Goal: Task Accomplishment & Management: Complete application form

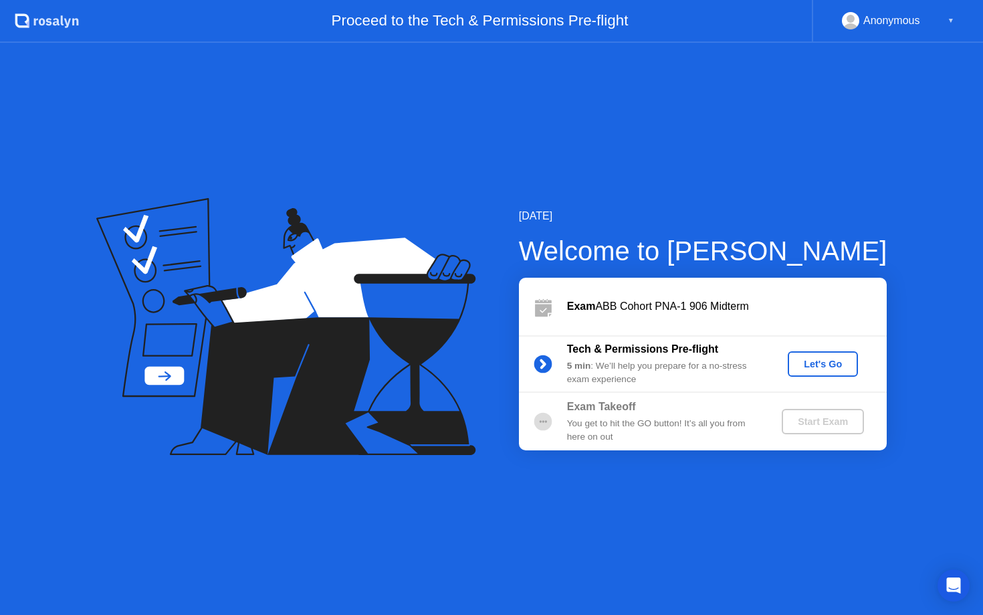
click at [805, 362] on div "Let's Go" at bounding box center [823, 364] width 60 height 11
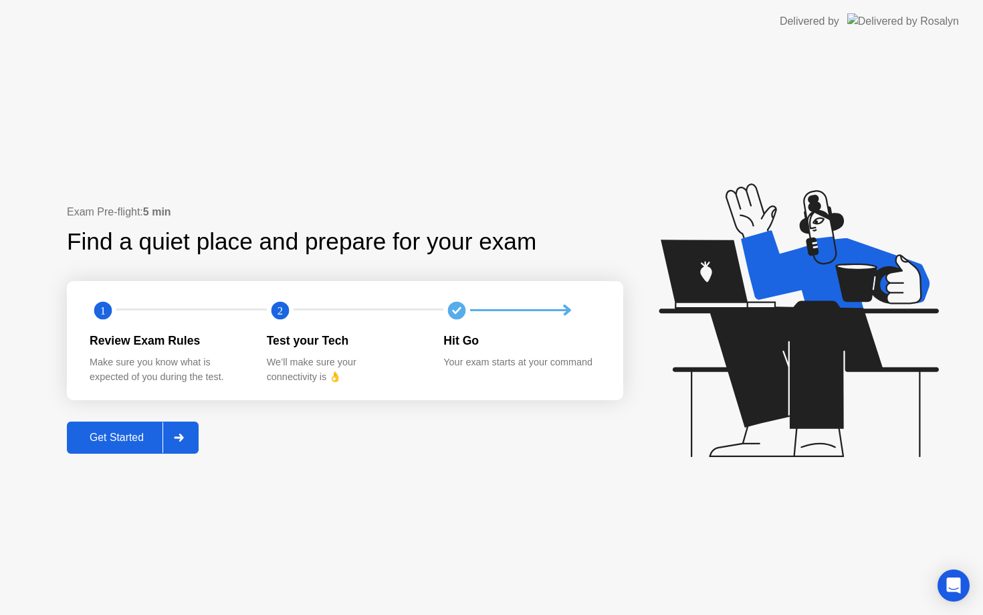
click at [100, 446] on button "Get Started" at bounding box center [133, 437] width 132 height 32
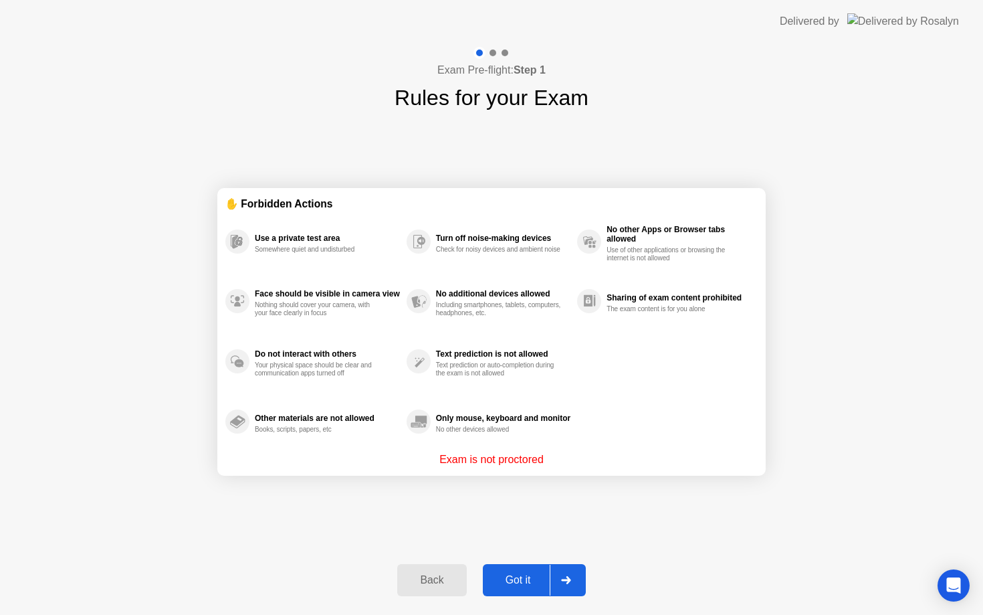
click at [506, 583] on div "Got it" at bounding box center [518, 580] width 63 height 12
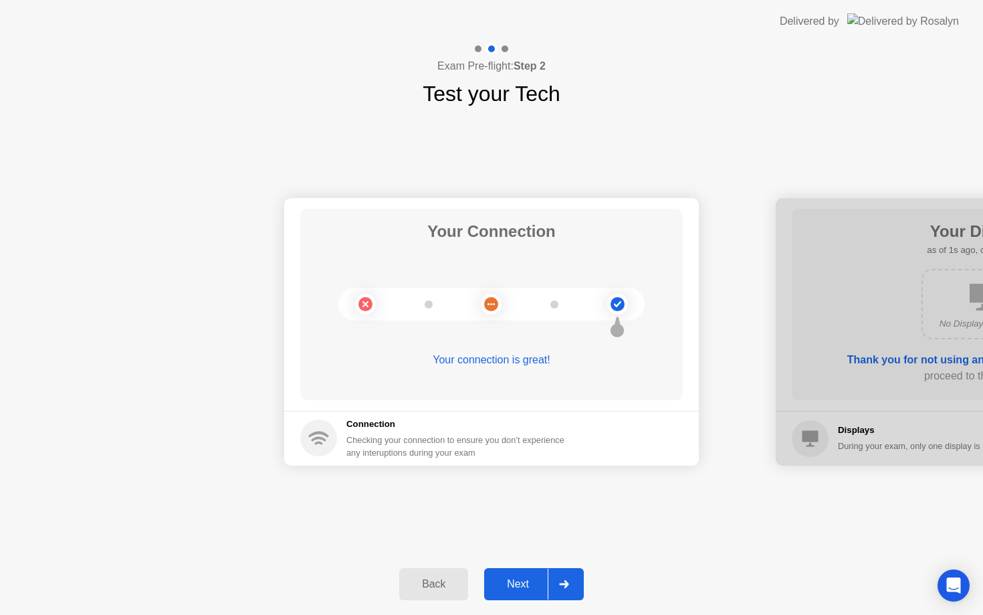
click at [506, 583] on div "Next" at bounding box center [518, 584] width 60 height 12
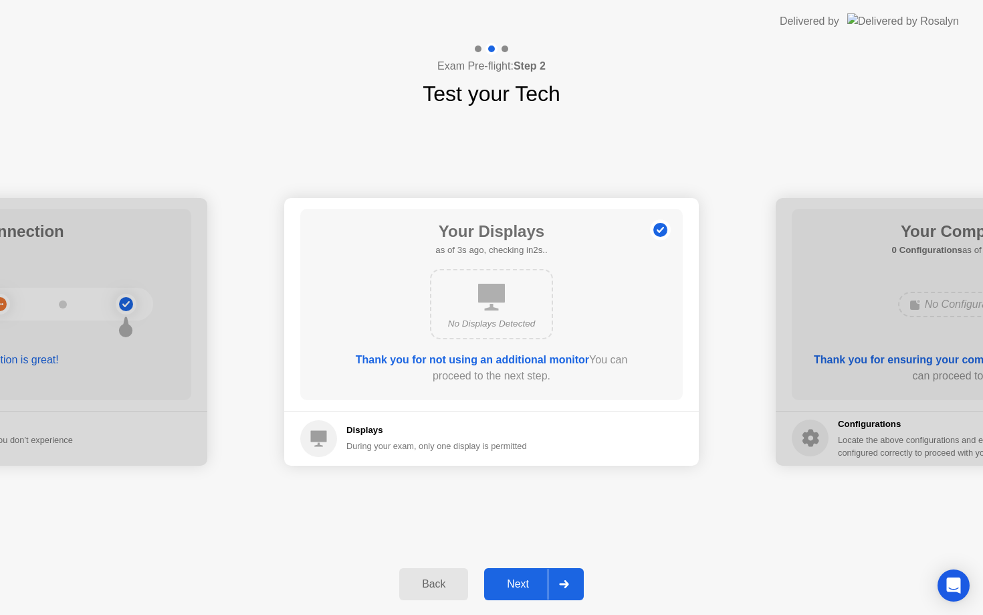
click at [506, 583] on div "Next" at bounding box center [518, 584] width 60 height 12
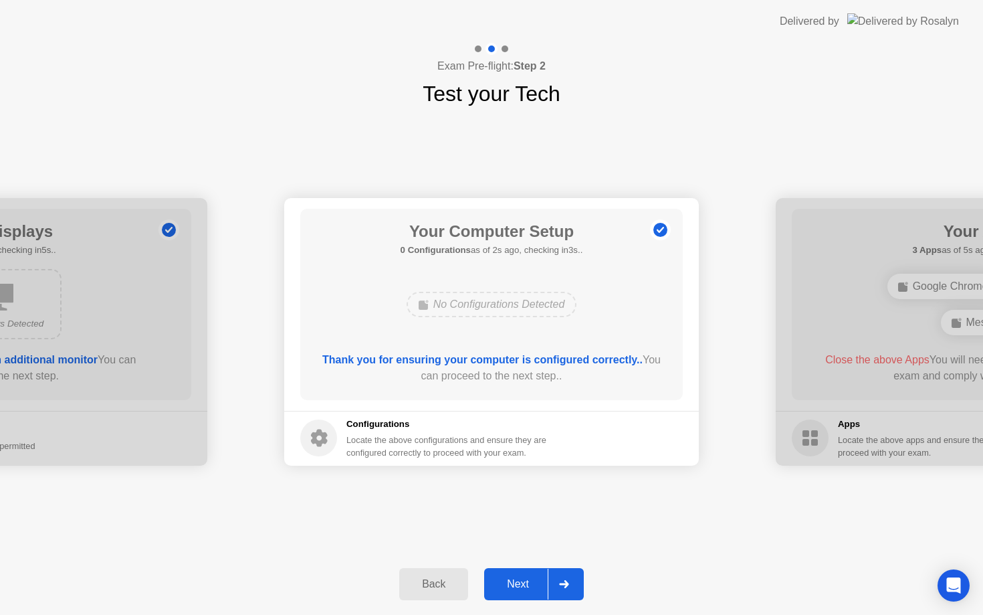
click at [506, 583] on div "Next" at bounding box center [518, 584] width 60 height 12
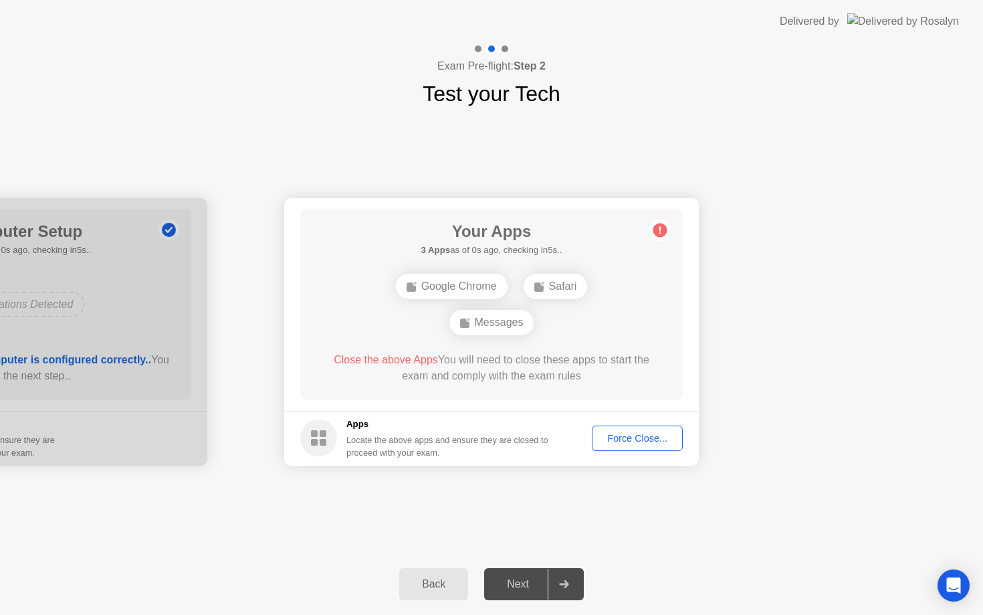
click at [626, 438] on div "Force Close..." at bounding box center [638, 438] width 82 height 11
click at [619, 439] on div "Force Close..." at bounding box center [638, 438] width 82 height 11
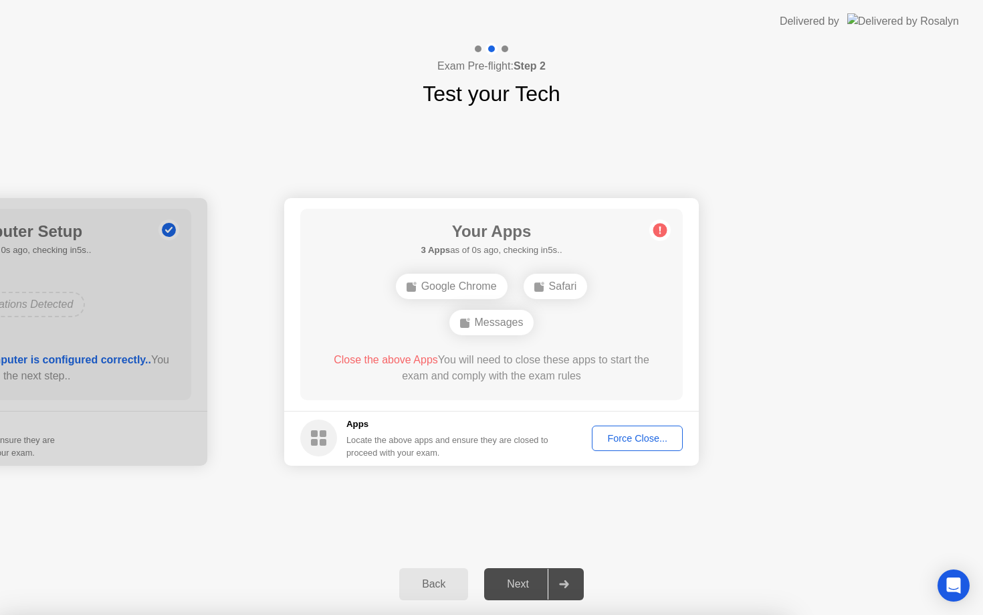
click at [440, 584] on div "Back" at bounding box center [433, 584] width 61 height 12
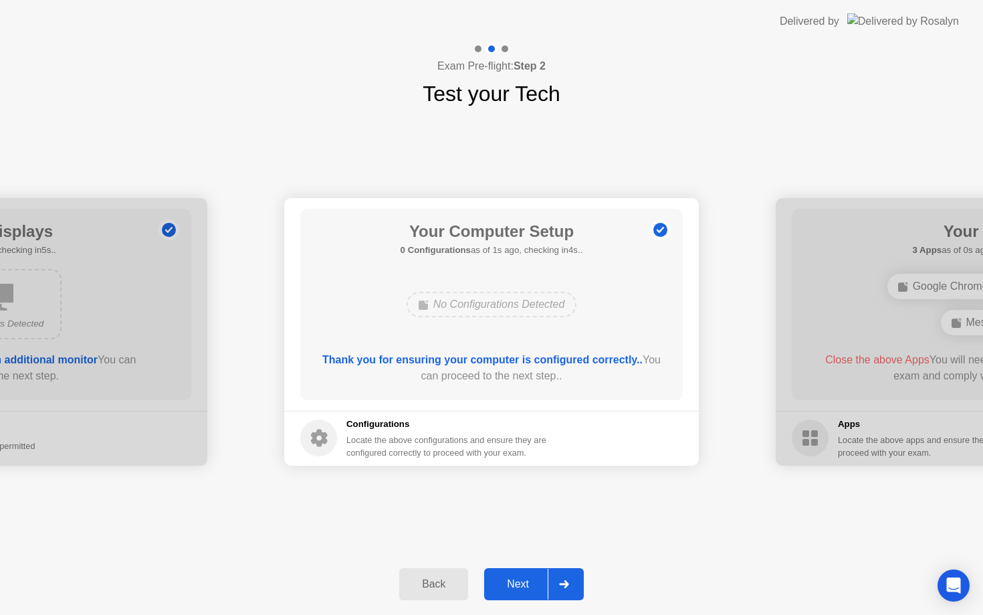
click at [514, 585] on div "Next" at bounding box center [518, 584] width 60 height 12
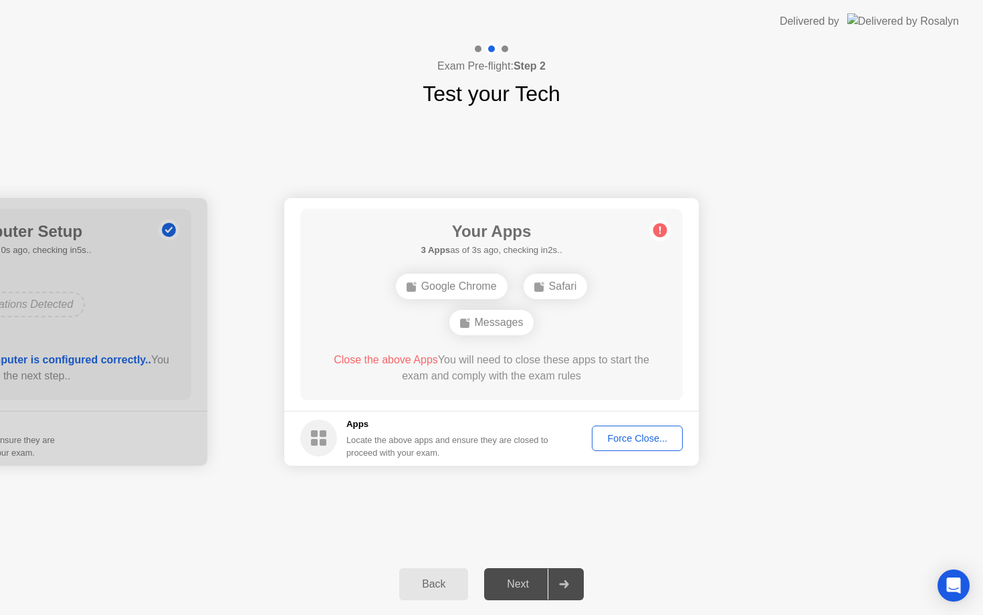
click at [640, 436] on div "Force Close..." at bounding box center [638, 438] width 82 height 11
click at [615, 438] on div "Force Close..." at bounding box center [638, 438] width 82 height 11
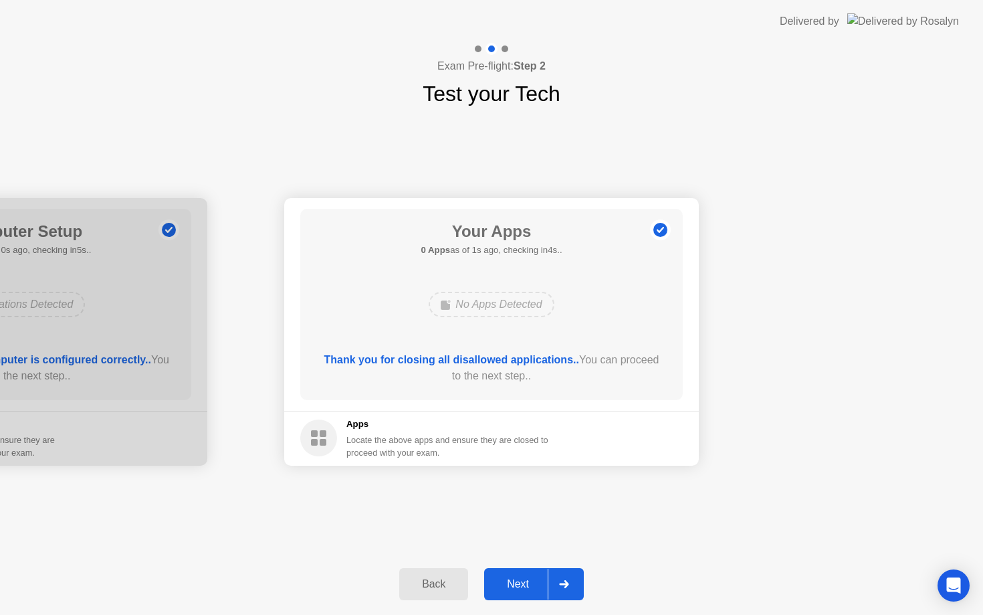
click at [538, 561] on div "Back Next" at bounding box center [491, 584] width 983 height 62
click at [520, 573] on button "Next" at bounding box center [534, 584] width 100 height 32
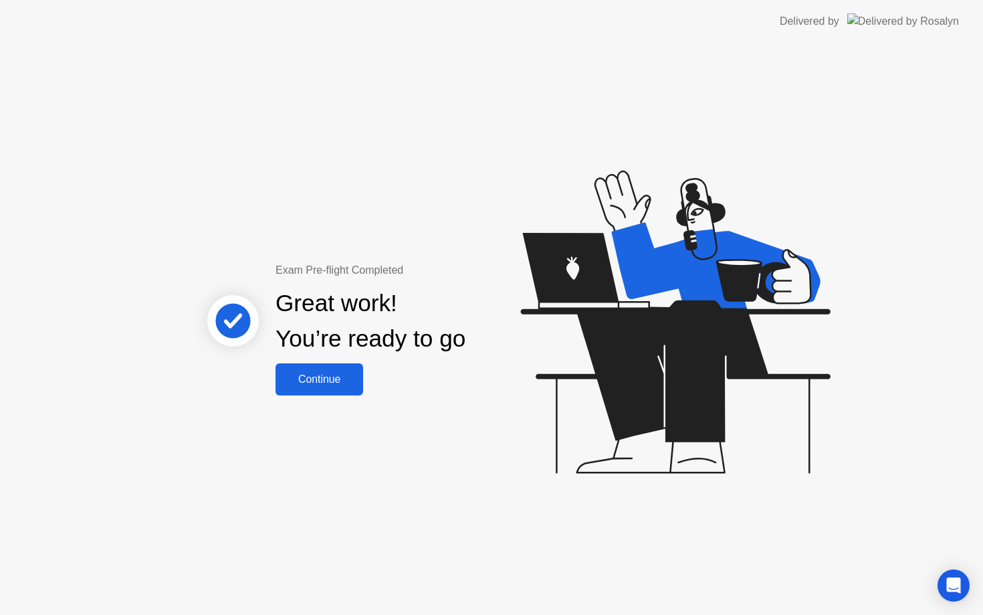
click at [327, 374] on div "Continue" at bounding box center [320, 379] width 80 height 12
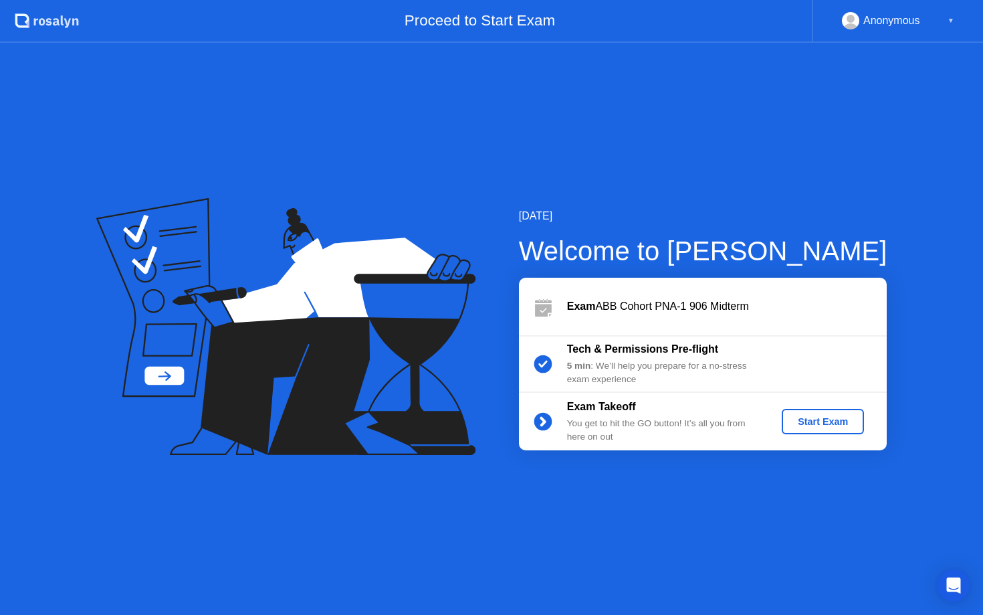
click at [837, 416] on div "Start Exam" at bounding box center [823, 421] width 72 height 11
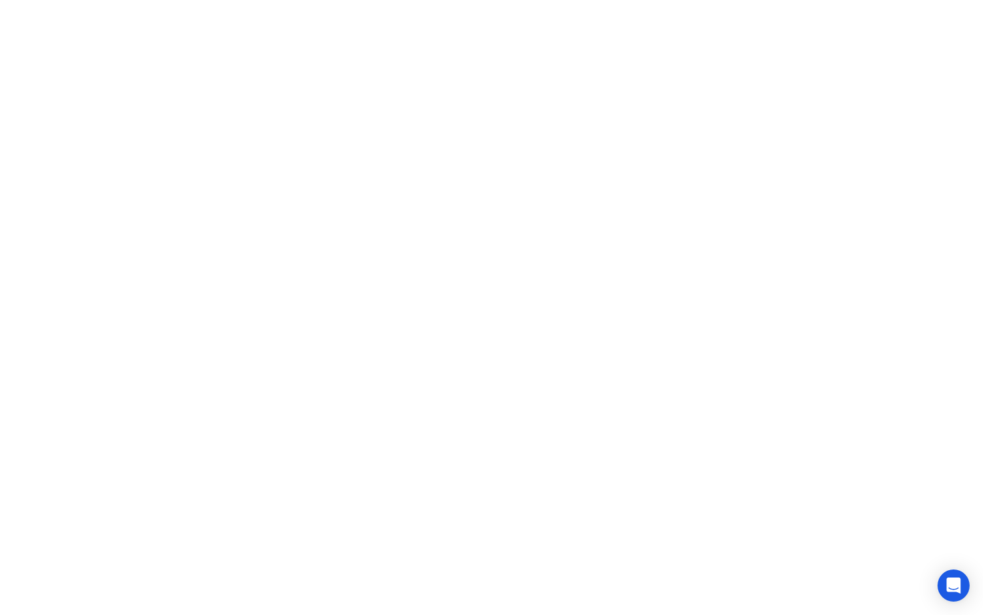
click div
